Goal: Task Accomplishment & Management: Use online tool/utility

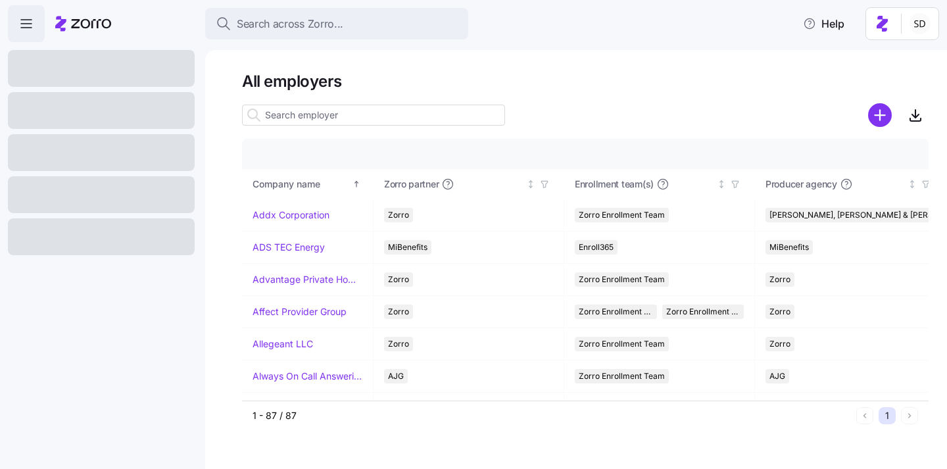
click at [425, 118] on input at bounding box center [373, 115] width 263 height 21
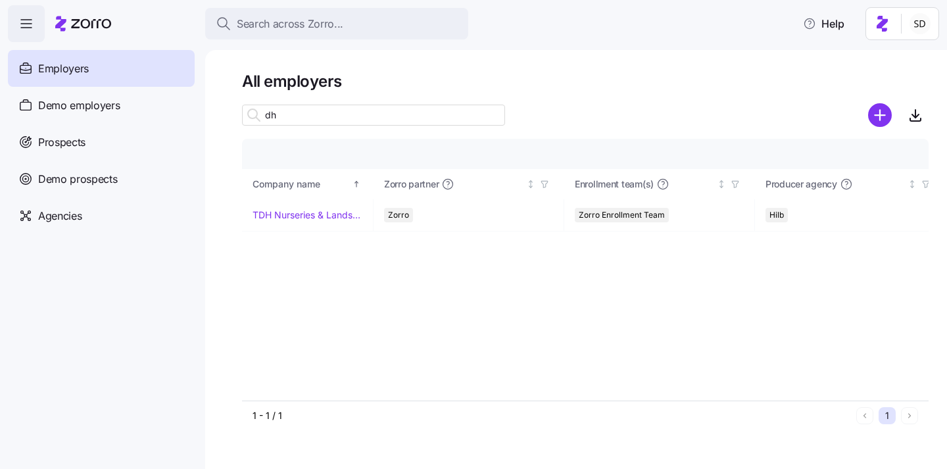
type input "d"
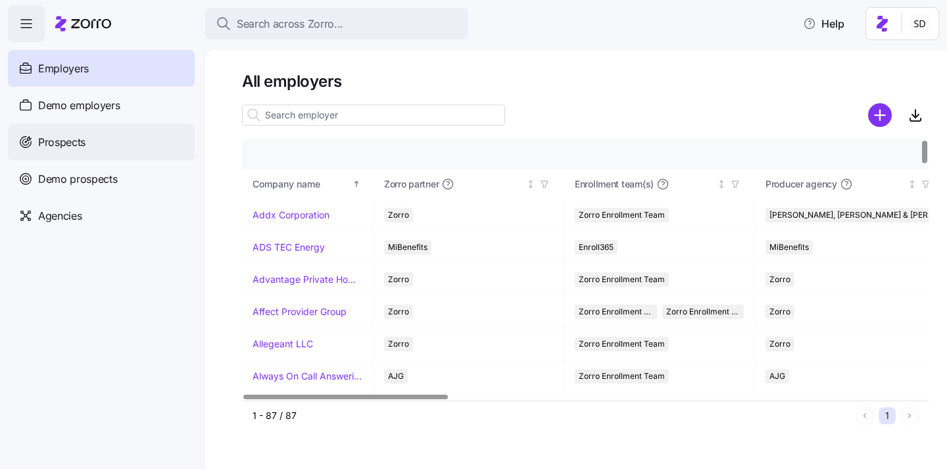
click at [36, 142] on div "Prospects" at bounding box center [101, 142] width 187 height 37
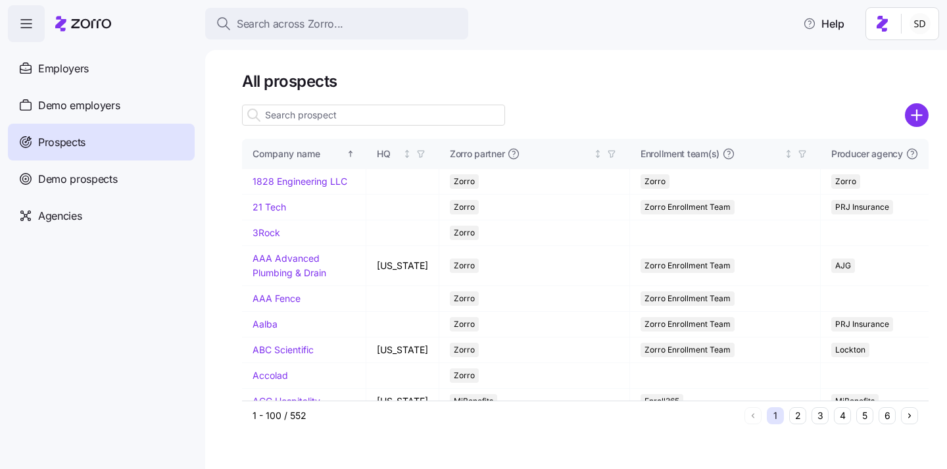
click at [306, 119] on input at bounding box center [373, 115] width 263 height 21
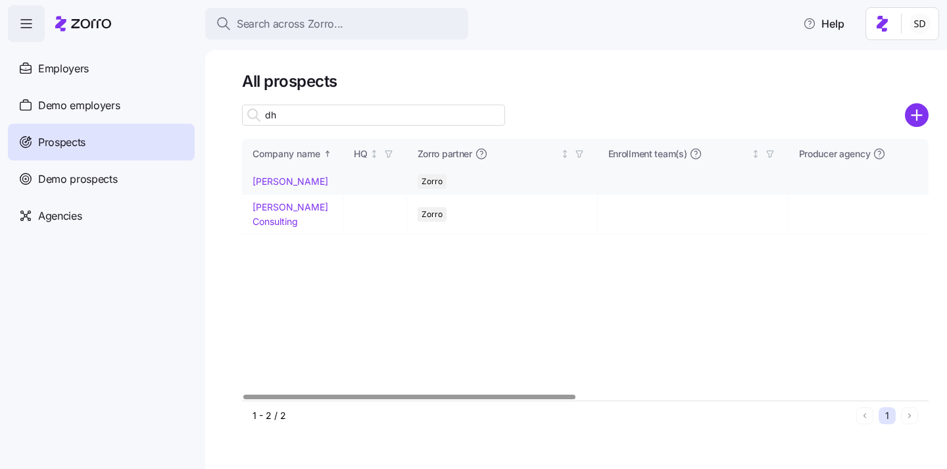
type input "dh"
click at [255, 183] on link "[PERSON_NAME]" at bounding box center [291, 181] width 76 height 11
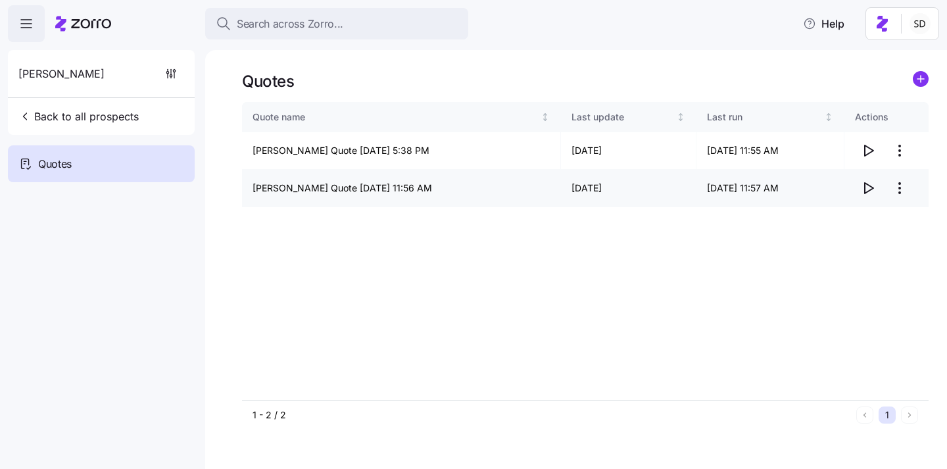
click at [875, 187] on icon "button" at bounding box center [868, 188] width 16 height 16
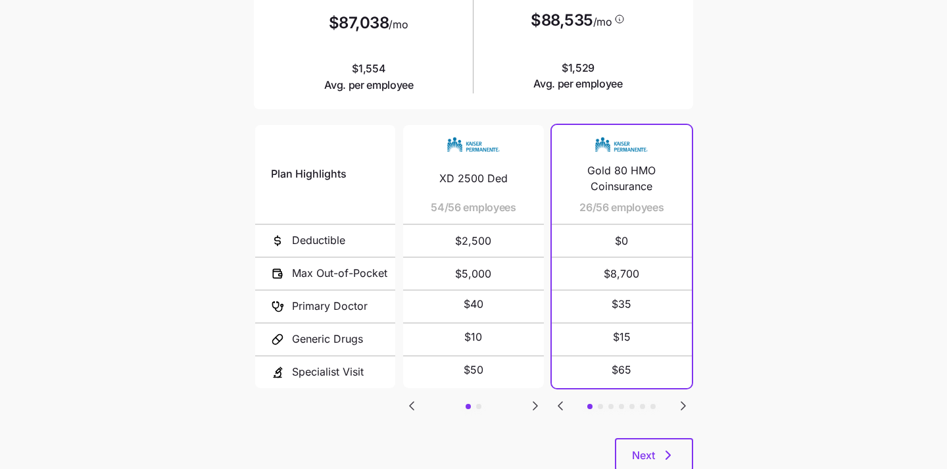
scroll to position [249, 0]
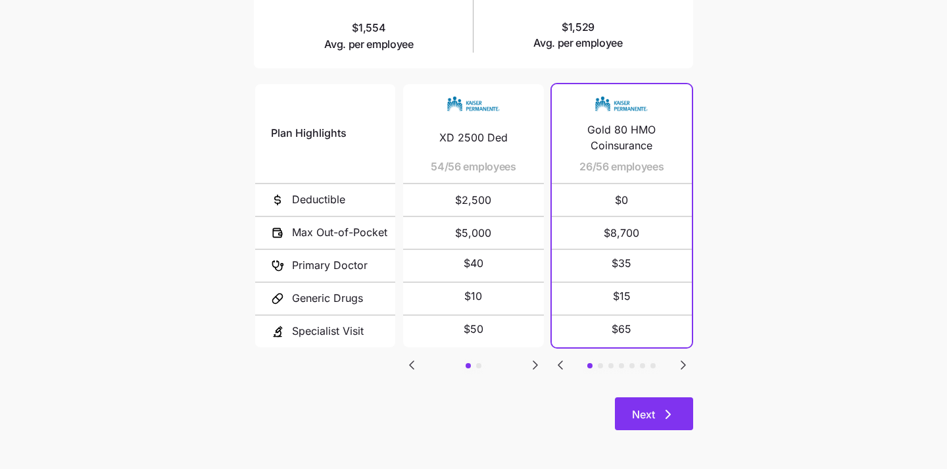
click at [648, 420] on span "Next" at bounding box center [643, 414] width 23 height 16
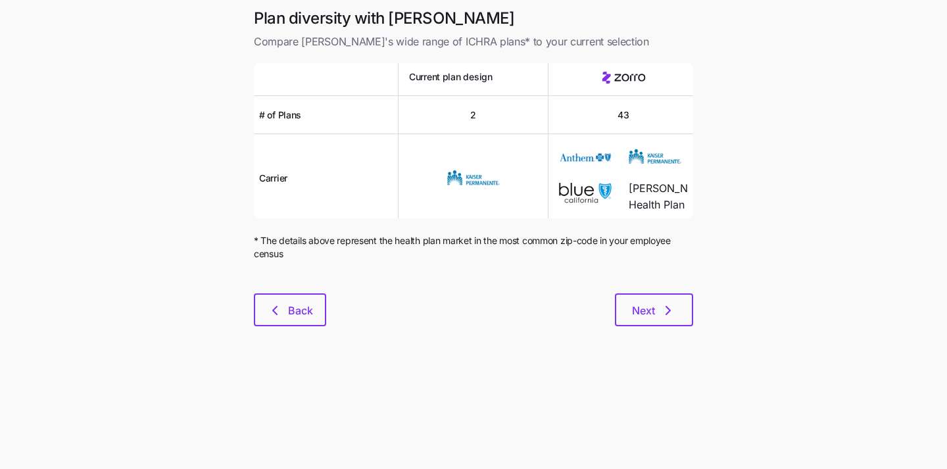
click at [647, 328] on div "Plan diversity with Zorro Compare [PERSON_NAME]'s wide range of ICHRA plans* to…" at bounding box center [473, 175] width 460 height 334
click at [644, 311] on span "Next" at bounding box center [643, 311] width 23 height 16
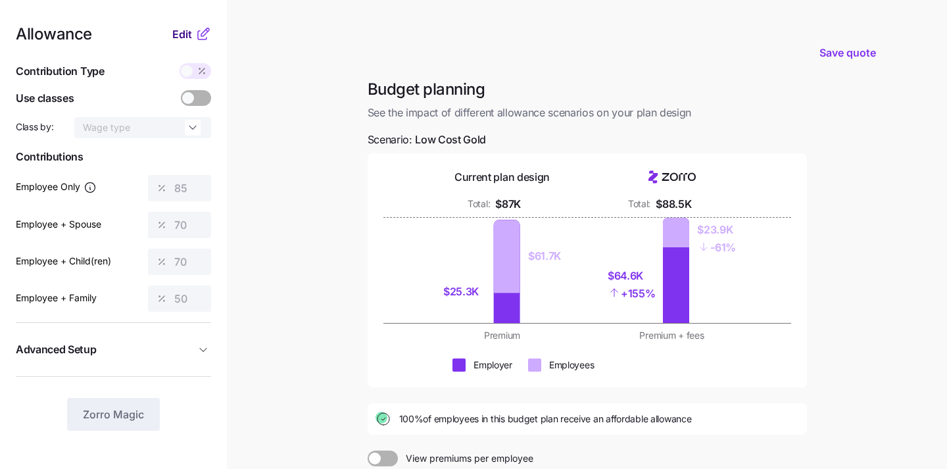
click at [182, 32] on span "Edit" at bounding box center [182, 34] width 20 height 16
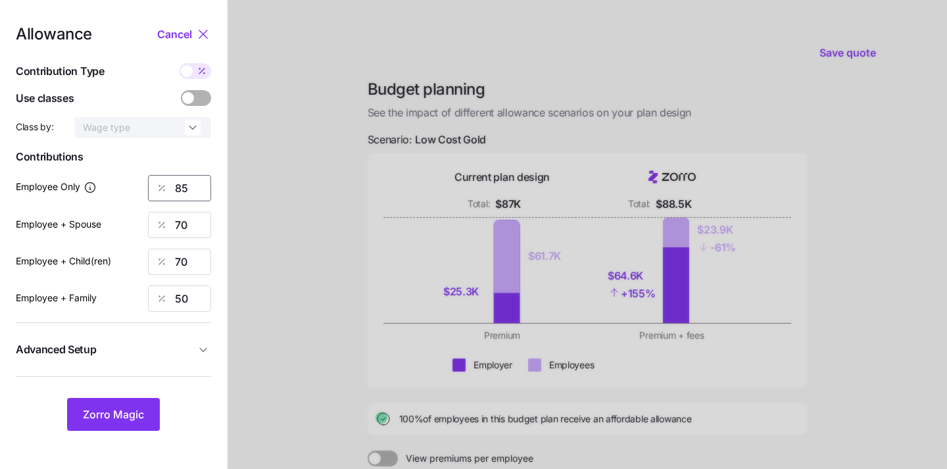
click at [186, 188] on input "85" at bounding box center [179, 188] width 63 height 26
type input "8"
type input "50"
click at [189, 228] on input "70" at bounding box center [179, 225] width 63 height 26
type input "7"
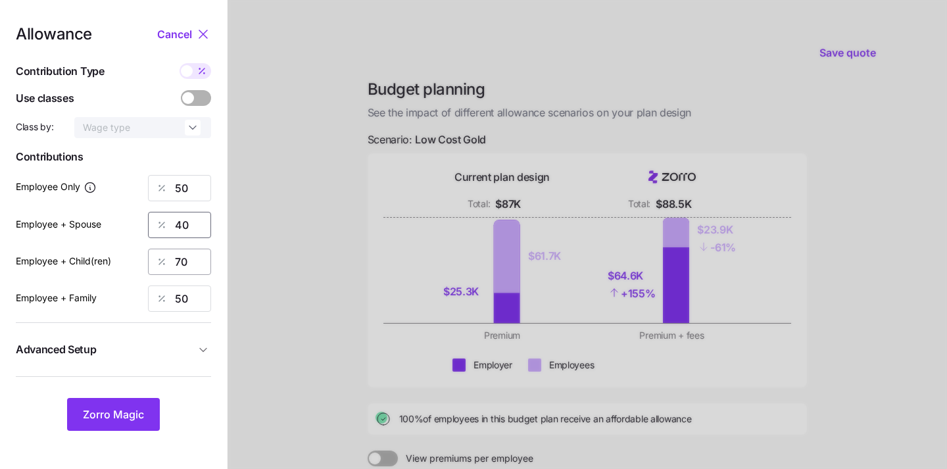
type input "40"
click at [195, 251] on input "70" at bounding box center [179, 262] width 63 height 26
click at [195, 253] on input "70" at bounding box center [179, 262] width 63 height 26
type input "7"
type input "40"
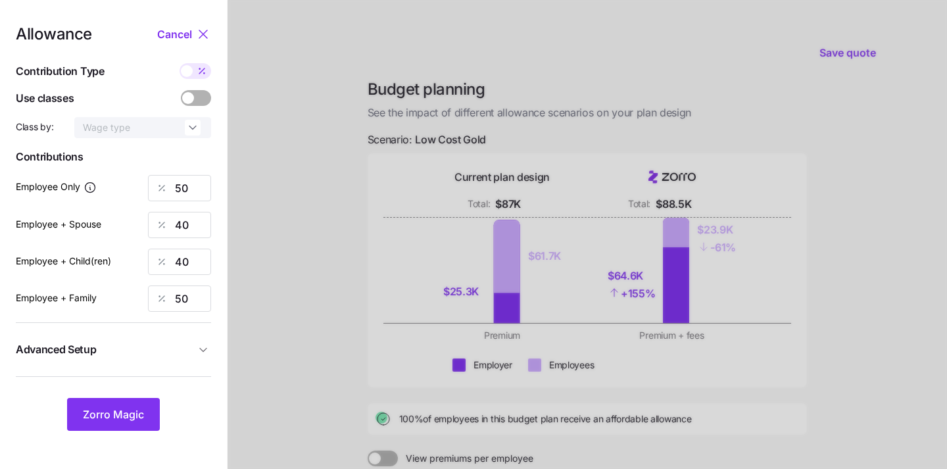
click at [331, 249] on div at bounding box center [587, 323] width 719 height 646
click at [189, 286] on input "50" at bounding box center [179, 298] width 63 height 26
click at [189, 289] on input "50" at bounding box center [179, 298] width 63 height 26
click at [189, 307] on input "50" at bounding box center [179, 298] width 63 height 26
type input "5"
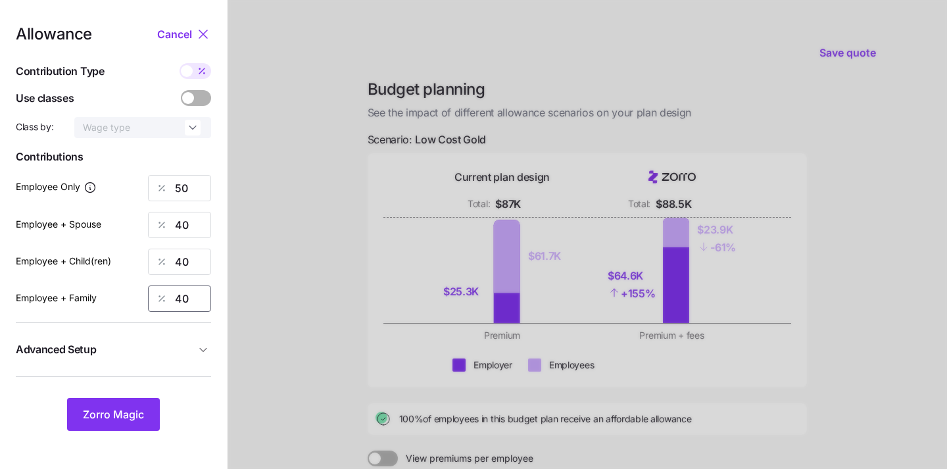
type input "40"
click at [272, 296] on div at bounding box center [587, 323] width 719 height 646
click at [85, 428] on button "Zorro Magic" at bounding box center [113, 414] width 93 height 33
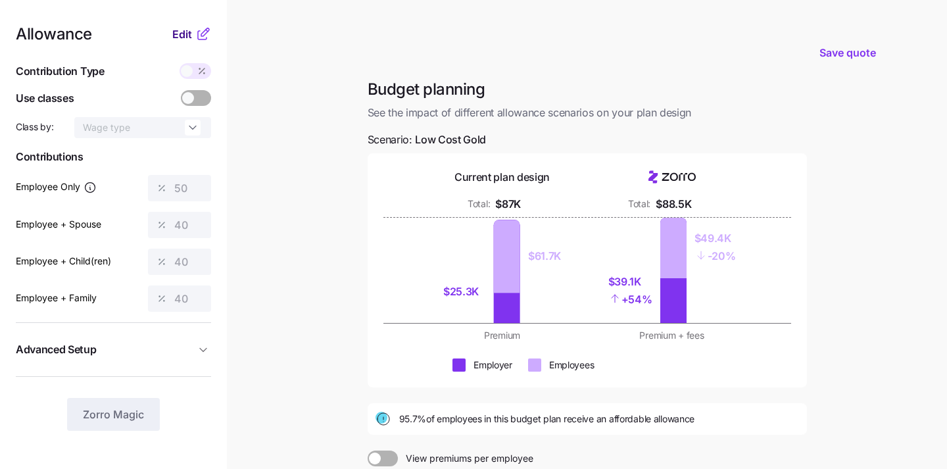
click at [185, 36] on span "Edit" at bounding box center [182, 34] width 20 height 16
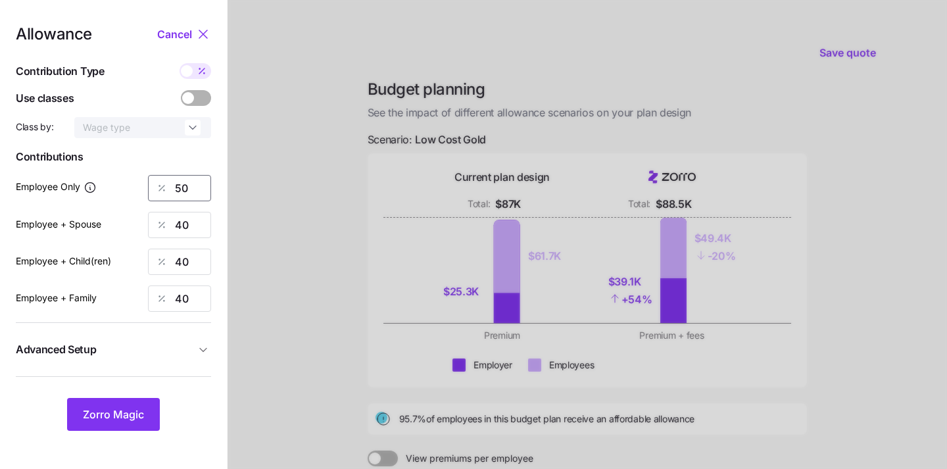
click at [197, 182] on input "50" at bounding box center [179, 188] width 63 height 26
type input "5"
click at [116, 418] on span "Zorro Magic" at bounding box center [113, 414] width 61 height 16
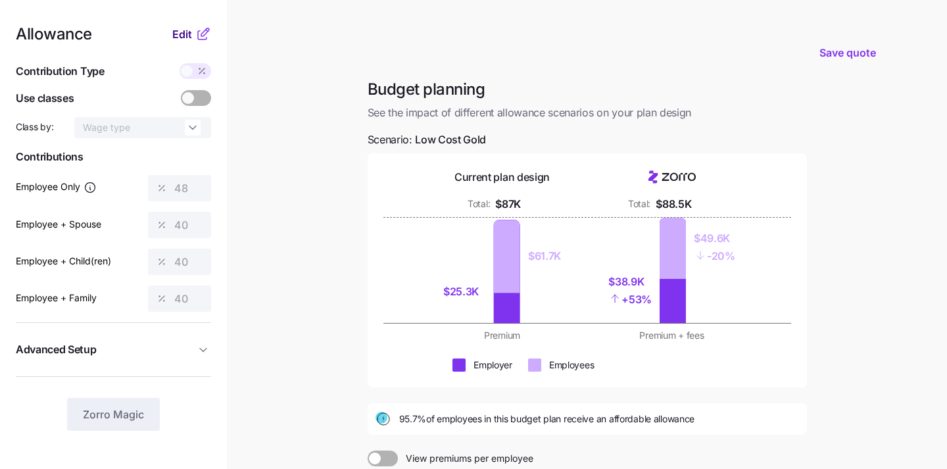
click at [178, 34] on span "Edit" at bounding box center [182, 34] width 20 height 16
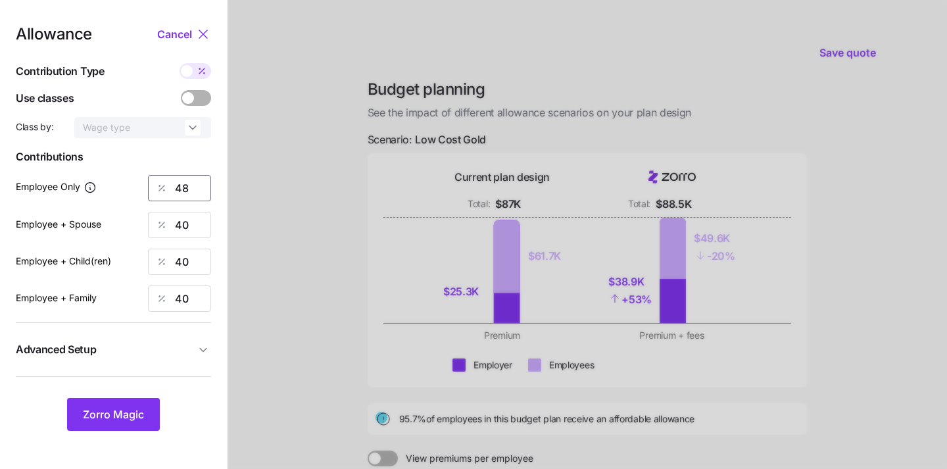
click at [190, 189] on input "48" at bounding box center [179, 188] width 63 height 26
click at [118, 419] on span "Zorro Magic" at bounding box center [113, 414] width 61 height 16
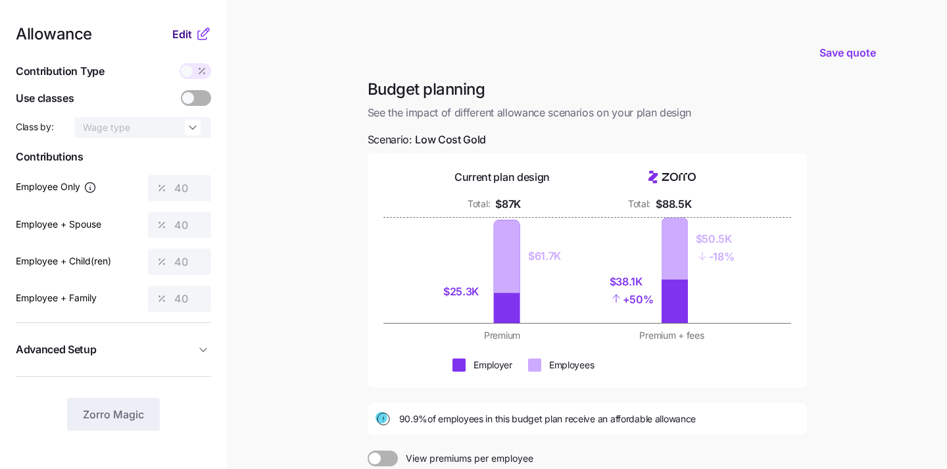
click at [176, 34] on span "Edit" at bounding box center [182, 34] width 20 height 16
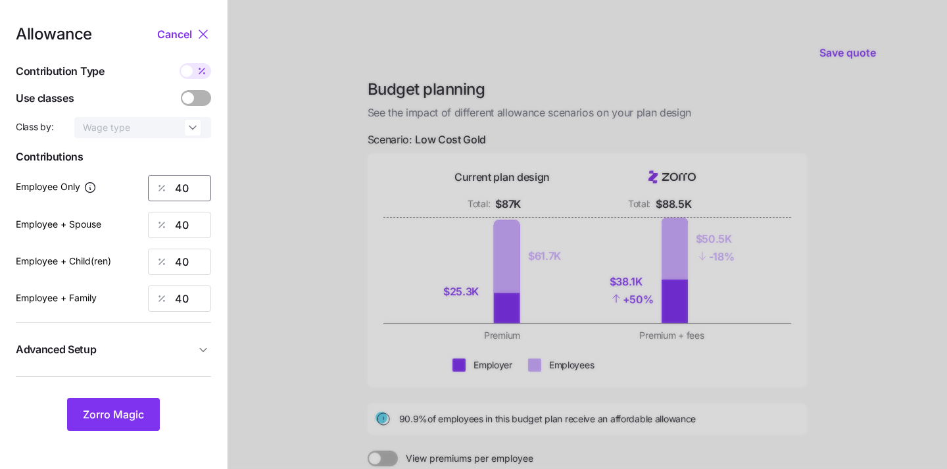
click at [189, 193] on input "40" at bounding box center [179, 188] width 63 height 26
click at [99, 420] on span "Zorro Magic" at bounding box center [113, 414] width 61 height 16
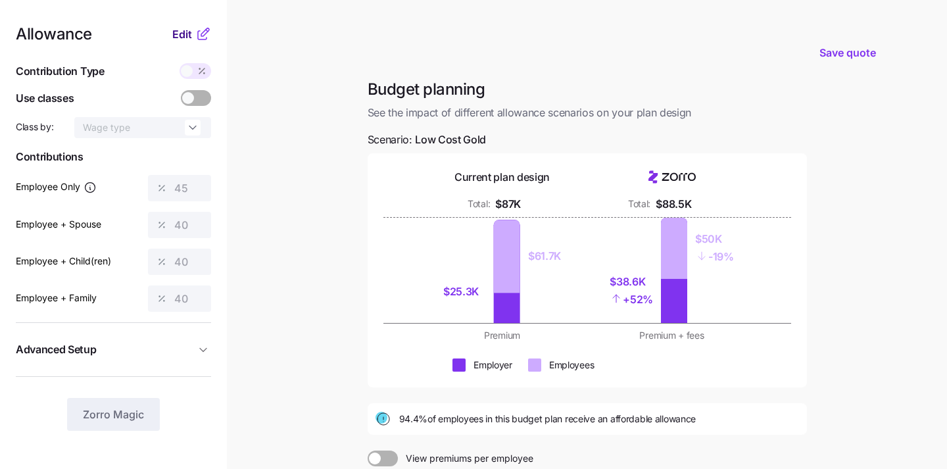
click at [182, 39] on span "Edit" at bounding box center [182, 34] width 20 height 16
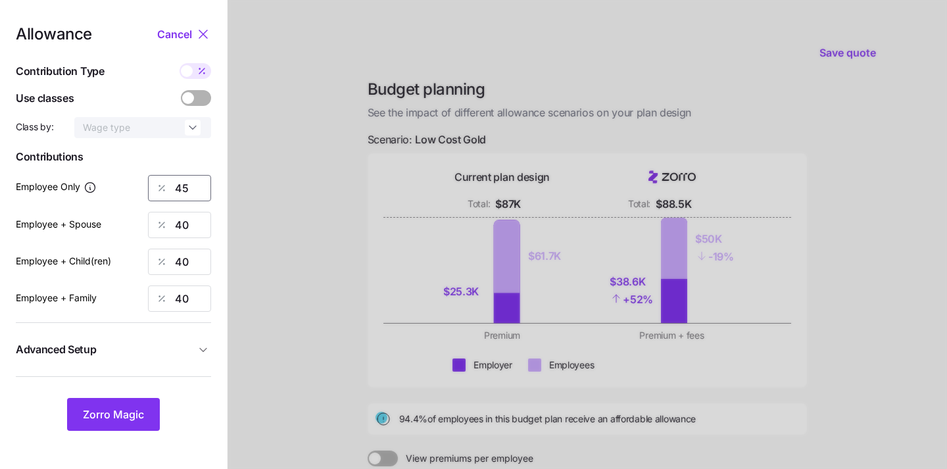
click at [189, 196] on input "45" at bounding box center [179, 188] width 63 height 26
type input "46"
click at [118, 415] on span "Zorro Magic" at bounding box center [113, 414] width 61 height 16
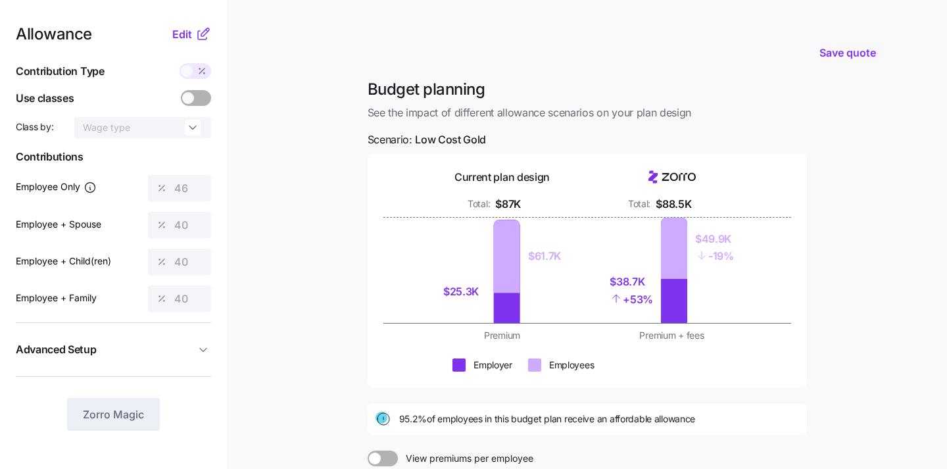
click at [381, 456] on span at bounding box center [390, 458] width 18 height 16
click at [368, 450] on input "View premiums per employee" at bounding box center [368, 450] width 0 height 0
click at [387, 458] on span at bounding box center [391, 458] width 12 height 12
click at [368, 450] on input "View total company premiums" at bounding box center [368, 450] width 0 height 0
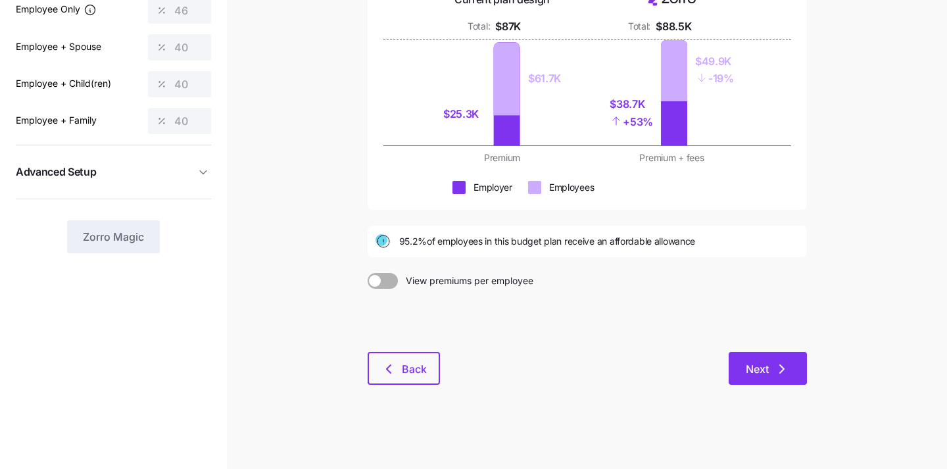
click at [787, 372] on icon "button" at bounding box center [782, 369] width 16 height 16
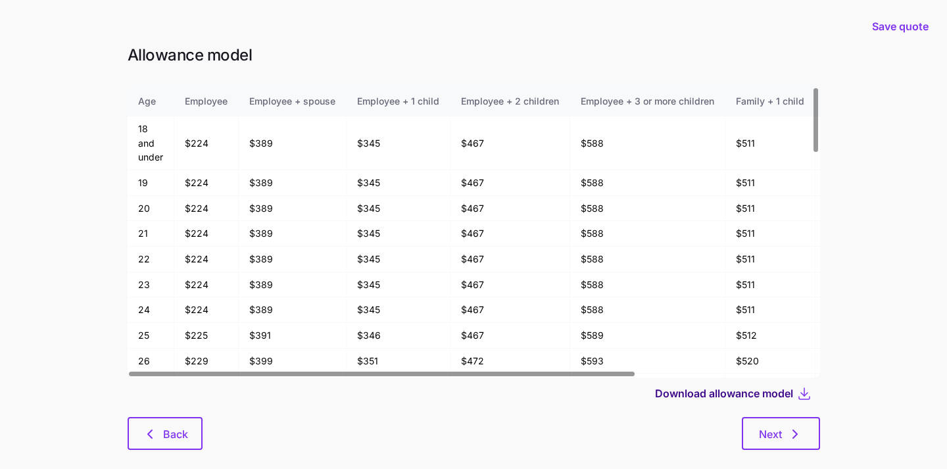
scroll to position [20, 0]
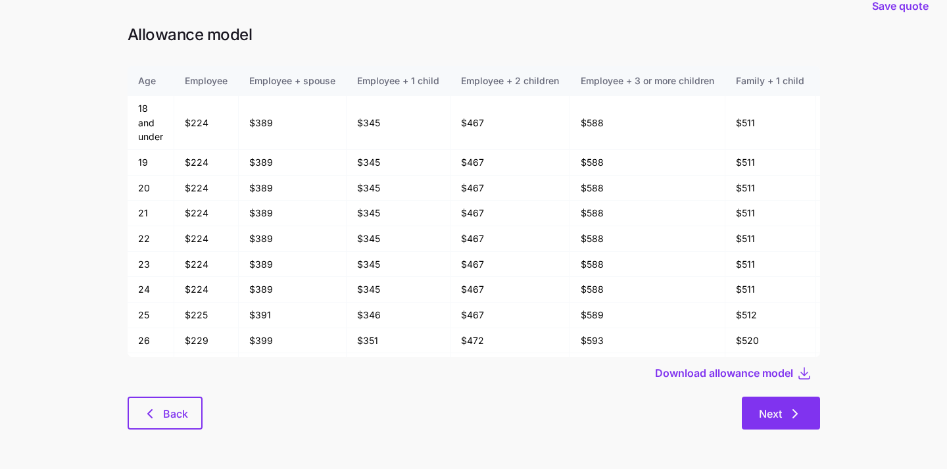
click at [789, 424] on button "Next" at bounding box center [781, 413] width 78 height 33
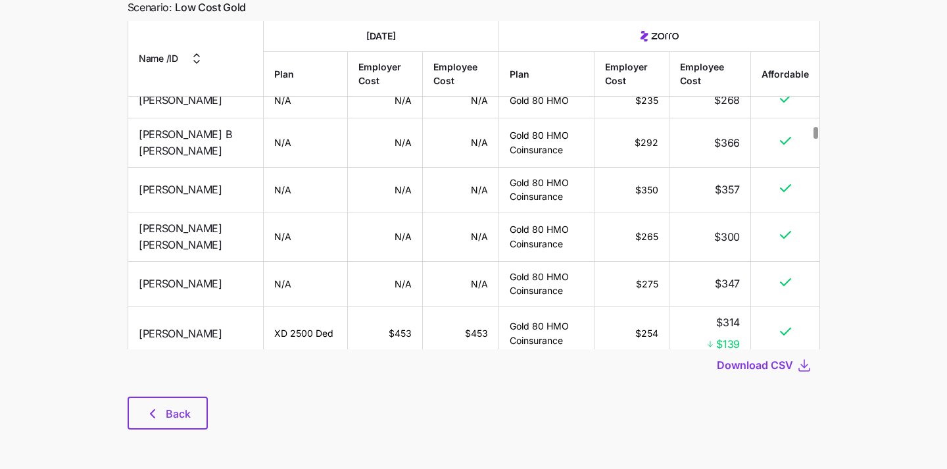
scroll to position [4325, 0]
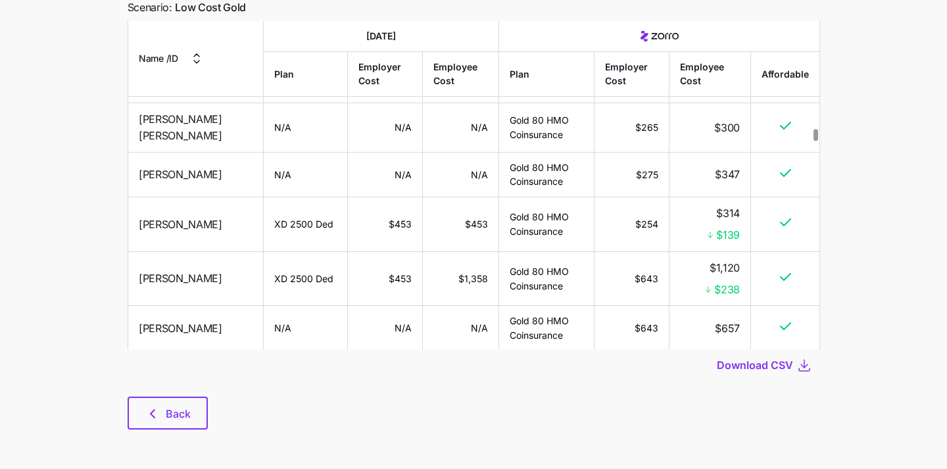
click at [704, 387] on div at bounding box center [474, 389] width 692 height 16
click at [161, 412] on span "Back" at bounding box center [168, 414] width 46 height 16
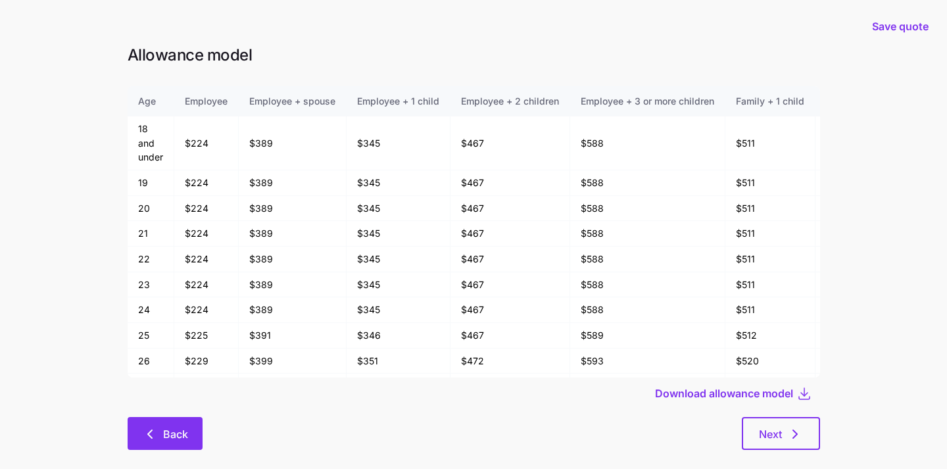
click at [156, 435] on icon "button" at bounding box center [150, 434] width 16 height 16
